Goal: Task Accomplishment & Management: Complete application form

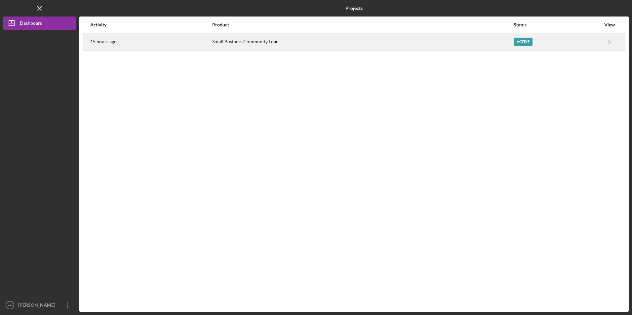
click at [191, 39] on div "15 hours ago" at bounding box center [150, 42] width 121 height 17
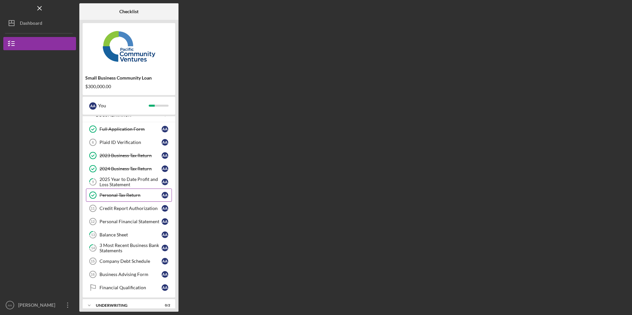
scroll to position [44, 0]
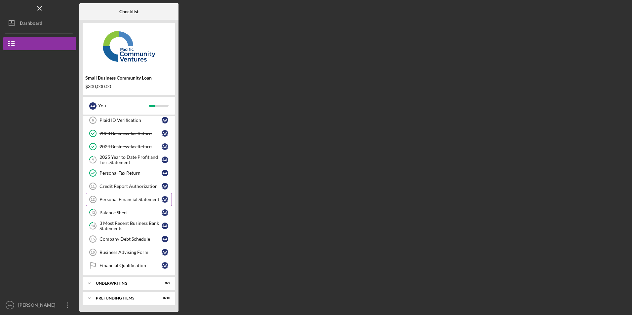
click at [117, 201] on div "Personal Financial Statement" at bounding box center [130, 199] width 62 height 5
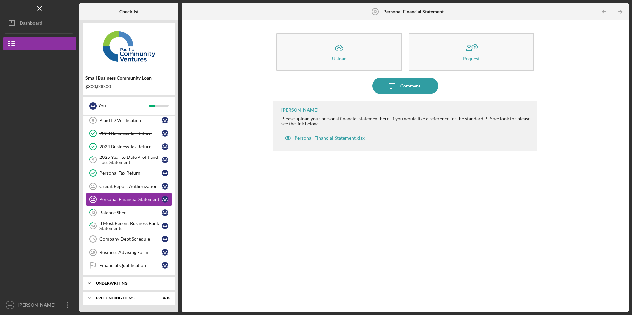
click at [131, 281] on div "Icon/Expander Underwriting 0 / 2" at bounding box center [129, 283] width 93 height 13
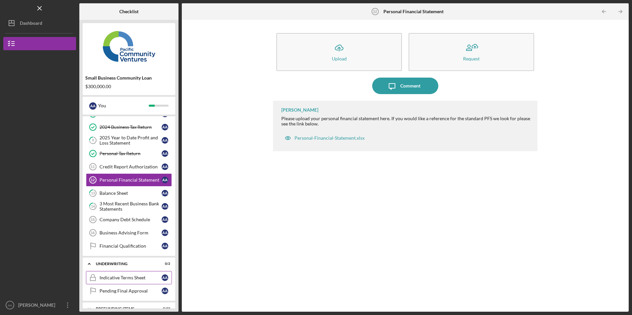
scroll to position [74, 0]
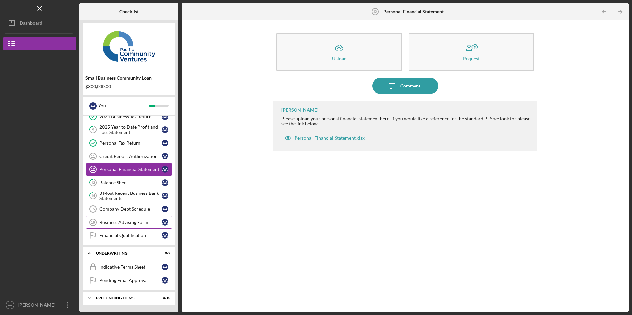
click at [127, 220] on div "Business Advising Form" at bounding box center [130, 222] width 62 height 5
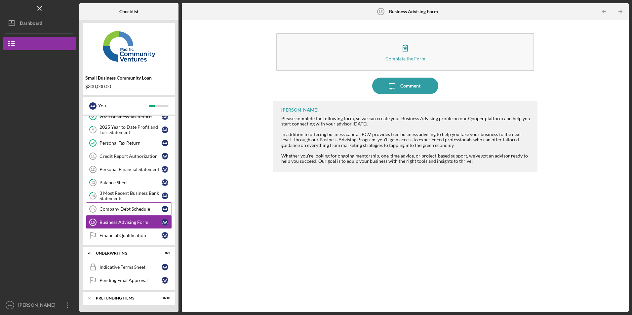
click at [126, 209] on div "Company Debt Schedule" at bounding box center [130, 209] width 62 height 5
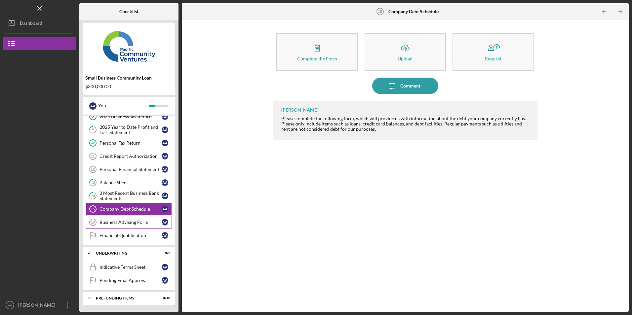
click at [117, 221] on div "Business Advising Form" at bounding box center [130, 222] width 62 height 5
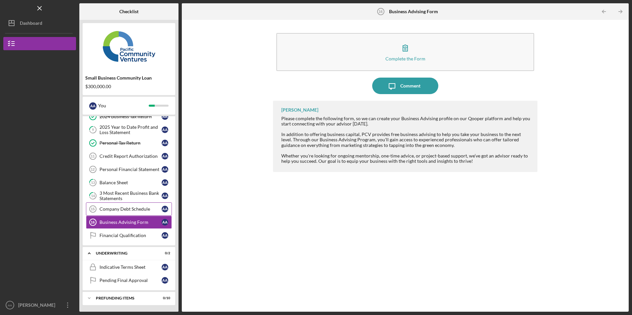
click at [128, 208] on div "Company Debt Schedule" at bounding box center [130, 209] width 62 height 5
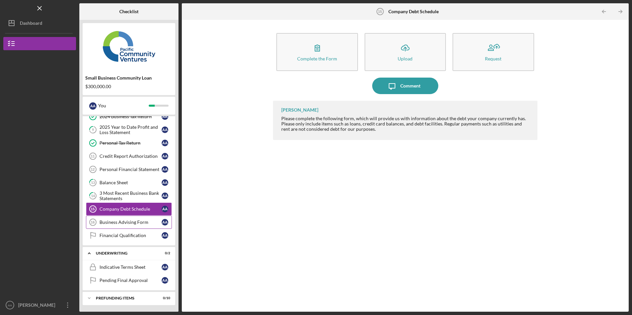
click at [114, 219] on link "Business Advising Form 16 Business Advising Form A A" at bounding box center [129, 222] width 86 height 13
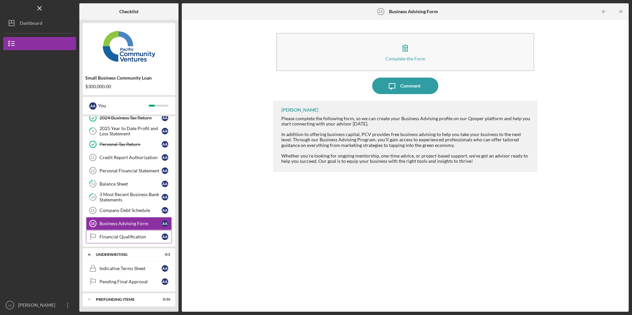
scroll to position [74, 0]
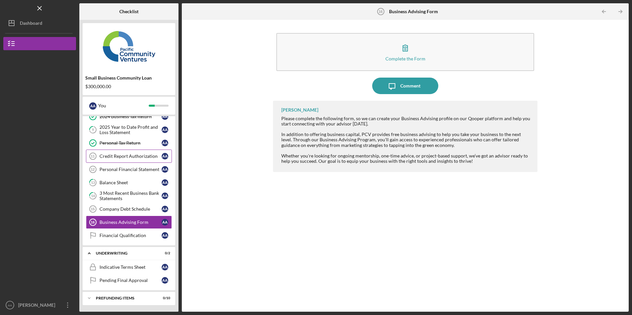
click at [115, 153] on link "Credit Report Authorization 11 Credit Report Authorization A A" at bounding box center [129, 156] width 86 height 13
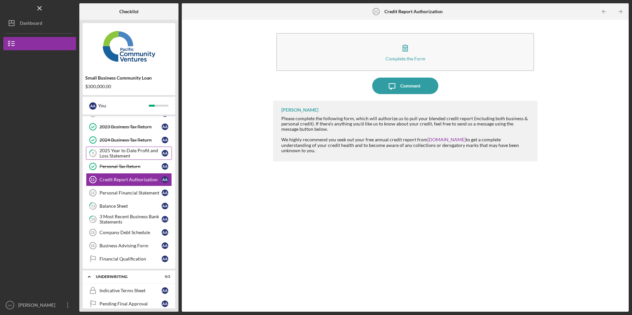
scroll to position [41, 0]
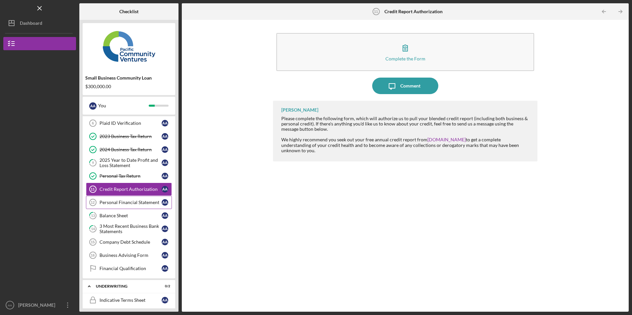
click at [127, 202] on div "Personal Financial Statement" at bounding box center [130, 202] width 62 height 5
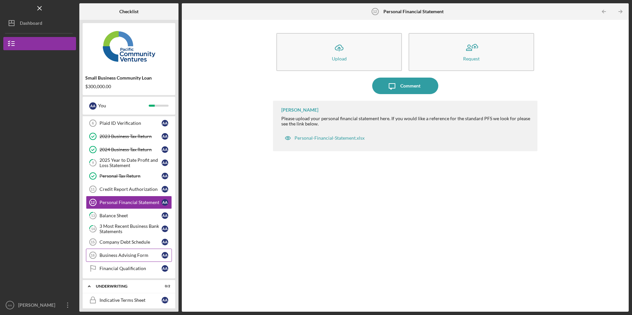
click at [114, 250] on link "Business Advising Form 16 Business Advising Form A A" at bounding box center [129, 255] width 86 height 13
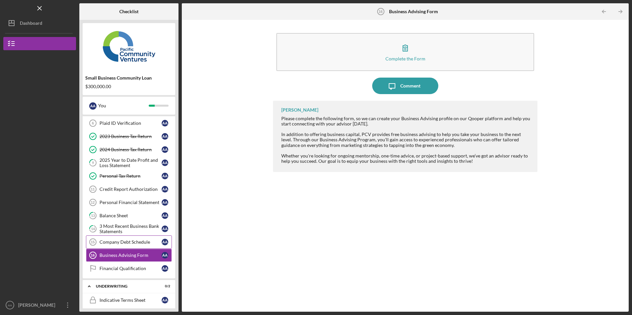
click at [112, 243] on div "Company Debt Schedule" at bounding box center [130, 242] width 62 height 5
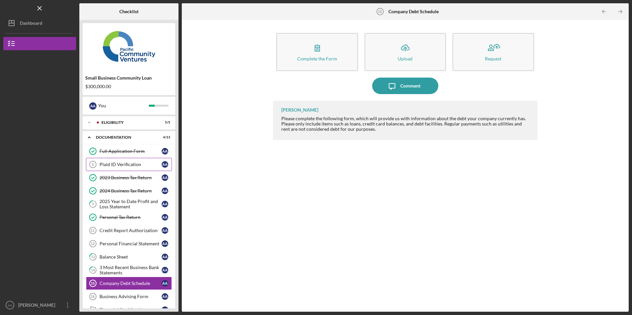
click at [120, 164] on div "Plaid ID Verification" at bounding box center [130, 164] width 62 height 5
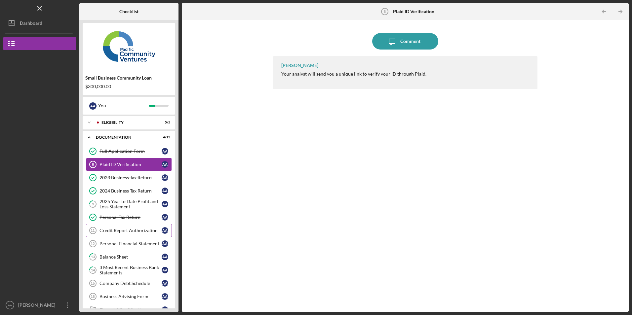
click at [120, 230] on div "Credit Report Authorization" at bounding box center [130, 230] width 62 height 5
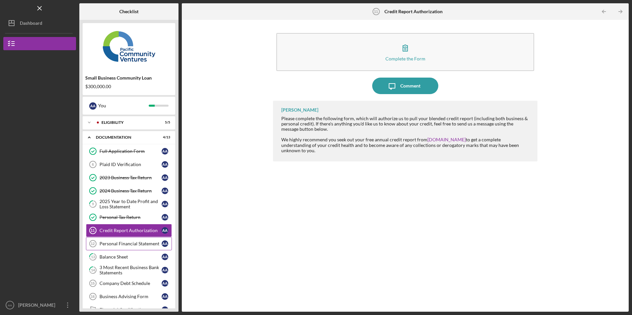
click at [121, 242] on div "Personal Financial Statement" at bounding box center [130, 243] width 62 height 5
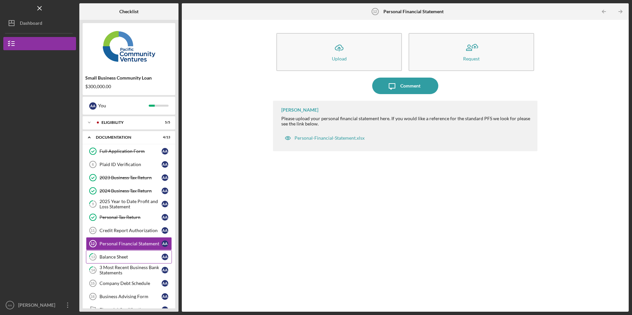
click at [118, 257] on div "Balance Sheet" at bounding box center [130, 256] width 62 height 5
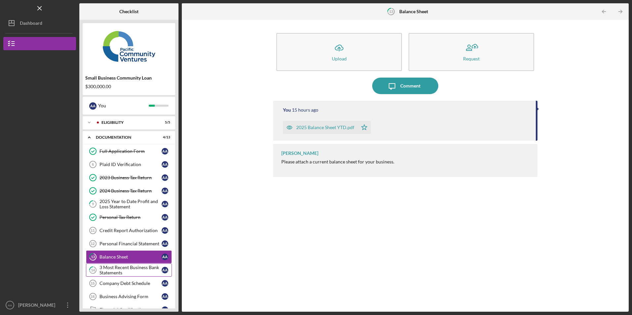
click at [117, 270] on div "3 Most Recent Business Bank Statements" at bounding box center [130, 270] width 62 height 11
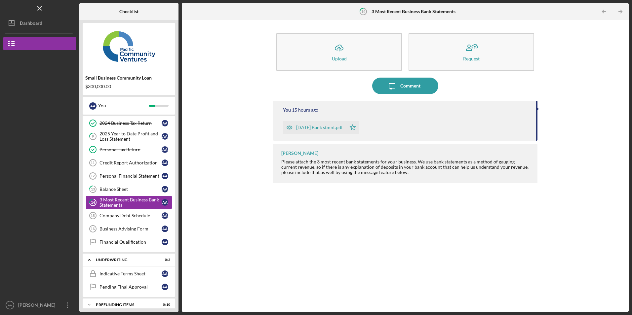
scroll to position [74, 0]
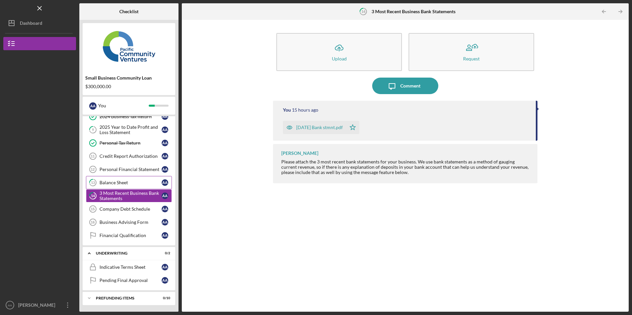
click at [129, 182] on div "Balance Sheet" at bounding box center [130, 182] width 62 height 5
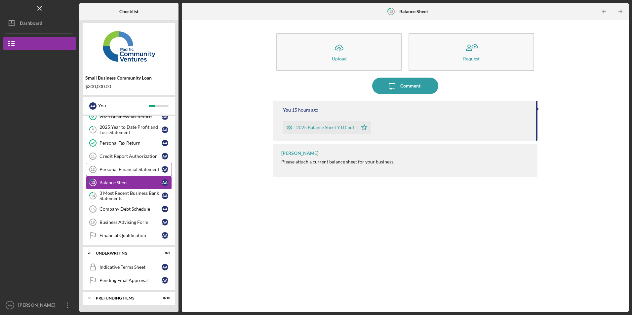
click at [129, 172] on div "Personal Financial Statement" at bounding box center [130, 169] width 62 height 5
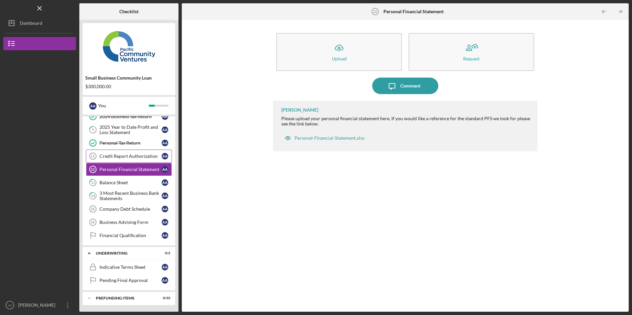
click at [140, 155] on div "Credit Report Authorization" at bounding box center [130, 156] width 62 height 5
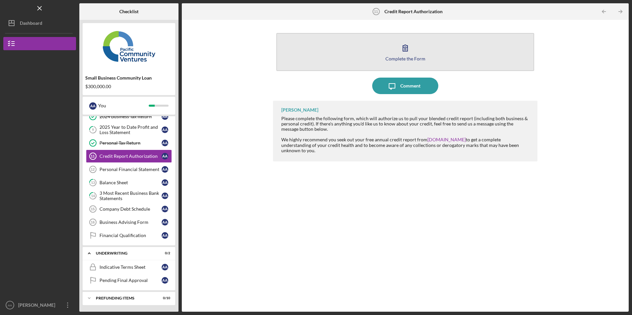
click at [366, 48] on button "Complete the Form Form" at bounding box center [404, 52] width 257 height 38
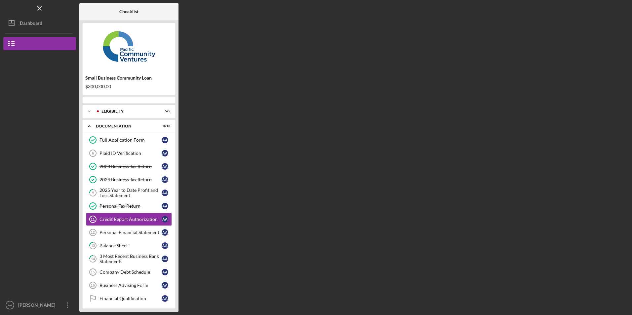
scroll to position [13, 0]
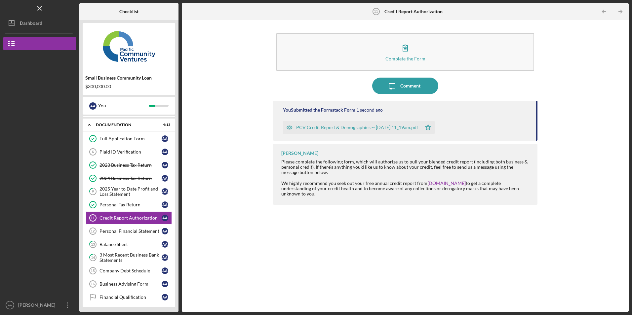
click at [339, 128] on div "PCV Credit Report & Demographics -- [DATE] 11_19am.pdf" at bounding box center [357, 127] width 122 height 5
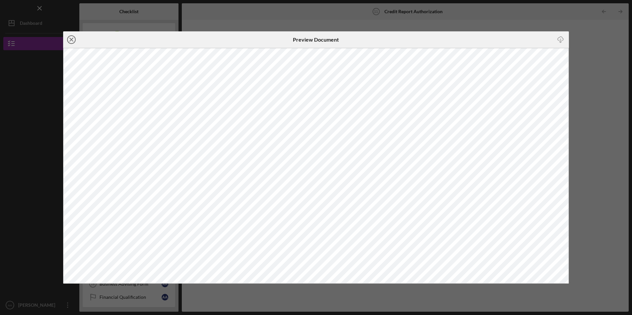
click at [70, 40] on icon "Icon/Close" at bounding box center [71, 39] width 17 height 17
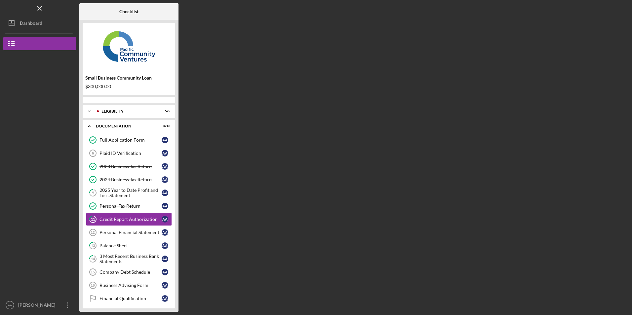
scroll to position [13, 0]
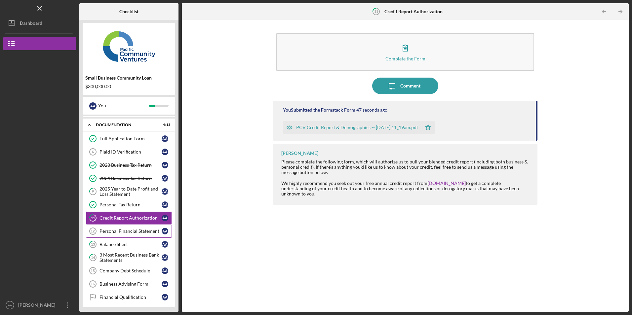
click at [127, 232] on div "Personal Financial Statement" at bounding box center [130, 231] width 62 height 5
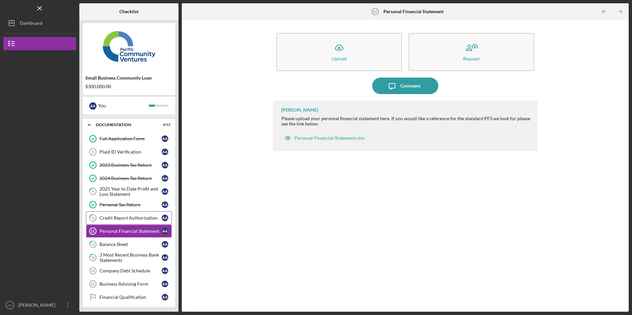
click at [120, 215] on link "11 Credit Report Authorization A A" at bounding box center [129, 217] width 86 height 13
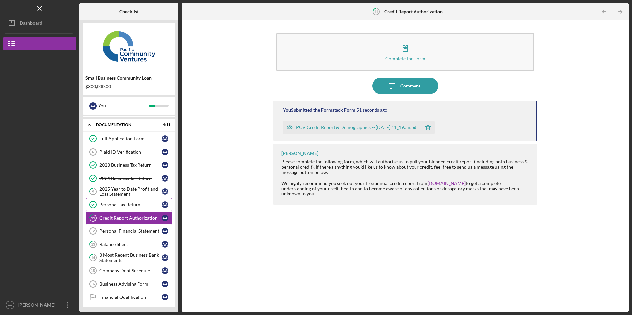
click at [121, 204] on div "Personal Tax Return" at bounding box center [130, 204] width 62 height 5
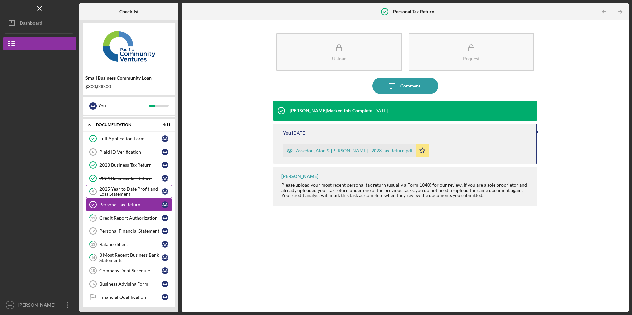
click at [122, 191] on div "2025 Year to Date Profit and Loss Statement" at bounding box center [130, 191] width 62 height 11
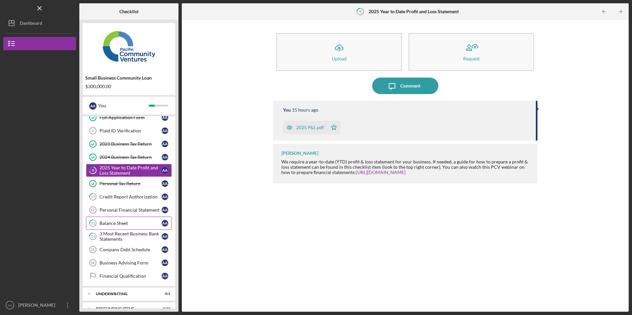
scroll to position [44, 0]
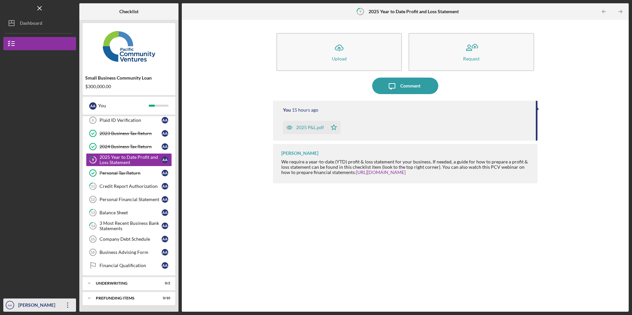
click at [68, 305] on icon "Icon/Overflow" at bounding box center [67, 305] width 17 height 17
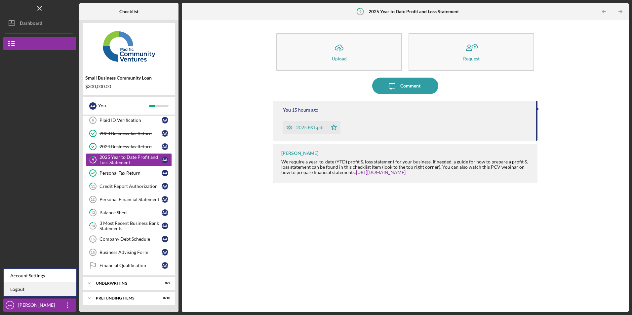
click at [61, 294] on link "Logout" at bounding box center [40, 290] width 73 height 14
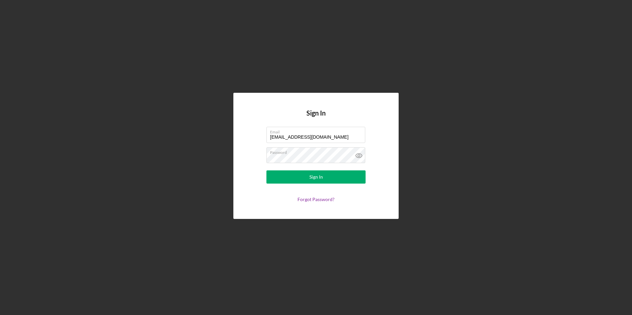
drag, startPoint x: 320, startPoint y: 139, endPoint x: 211, endPoint y: 127, distance: 109.3
click at [211, 127] on div "Sign In Email info@ibuilderspro.com Password Sign In Forgot Password?" at bounding box center [315, 156] width 625 height 312
type input "juanashhc@ymail.com"
click at [295, 180] on button "Sign In" at bounding box center [315, 177] width 99 height 13
